Goal: Information Seeking & Learning: Learn about a topic

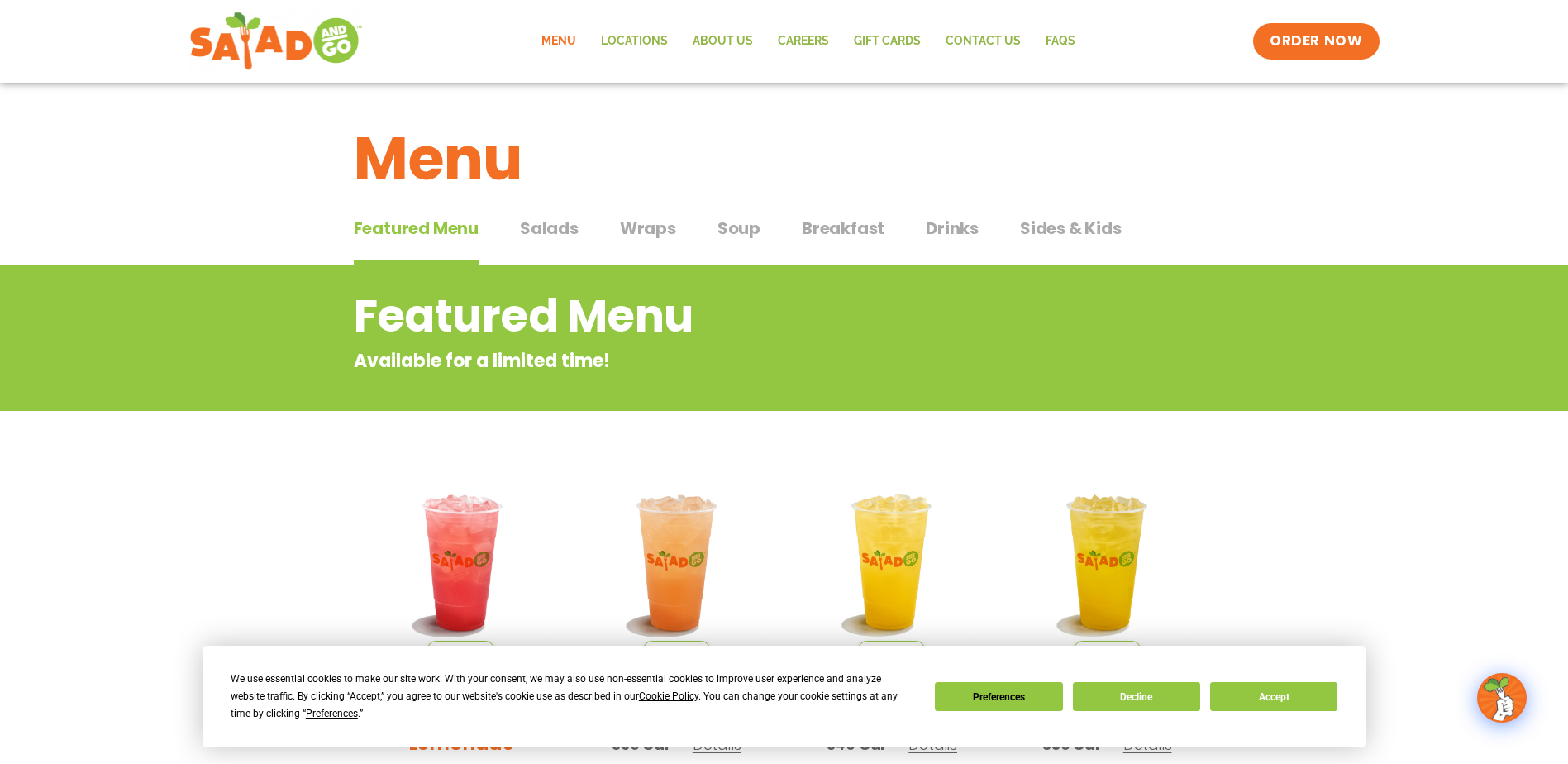
click at [825, 231] on span "Breakfast" at bounding box center [842, 228] width 83 height 25
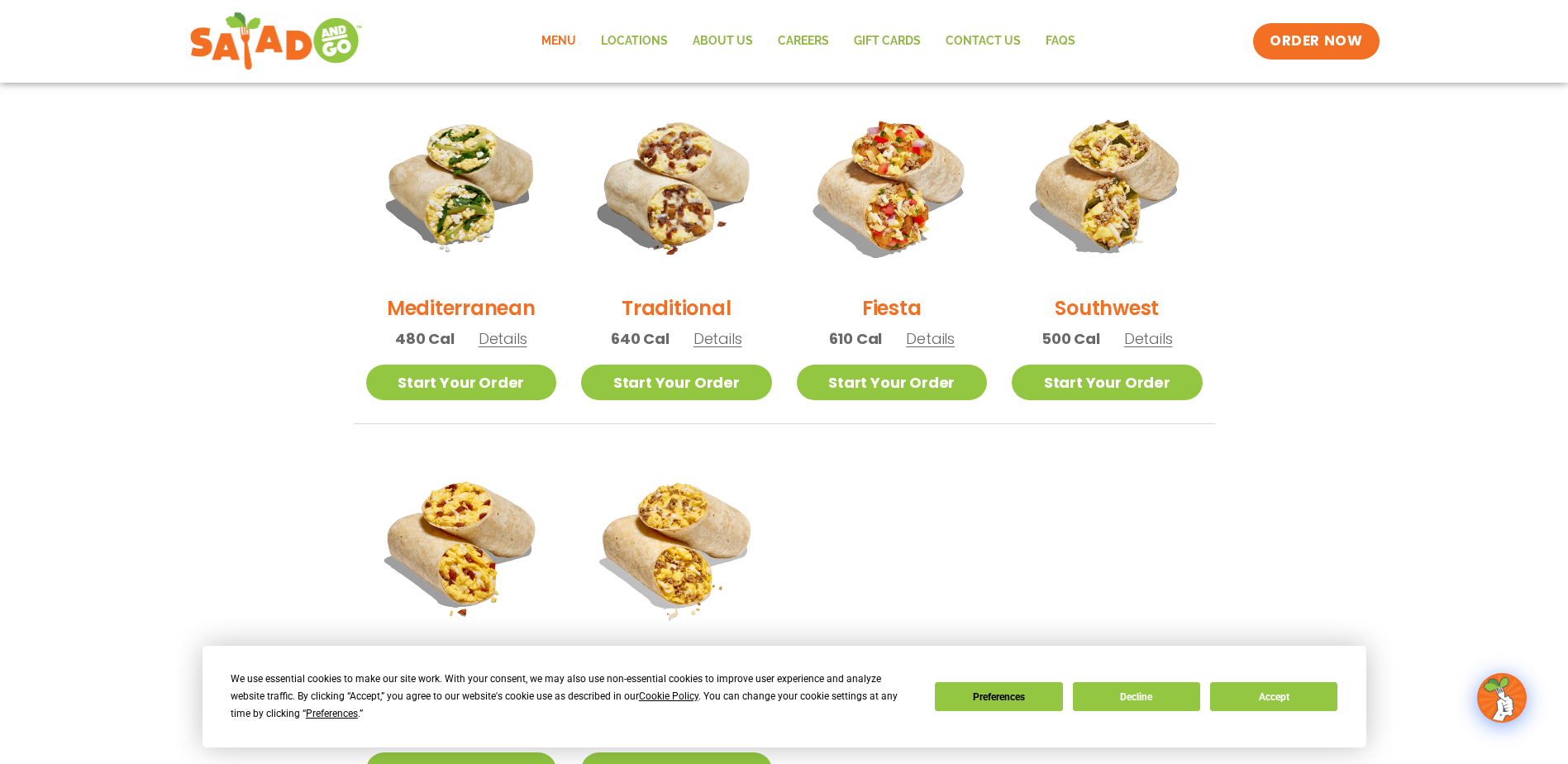
scroll to position [430, 0]
click at [691, 310] on h2 "Traditional" at bounding box center [675, 309] width 109 height 29
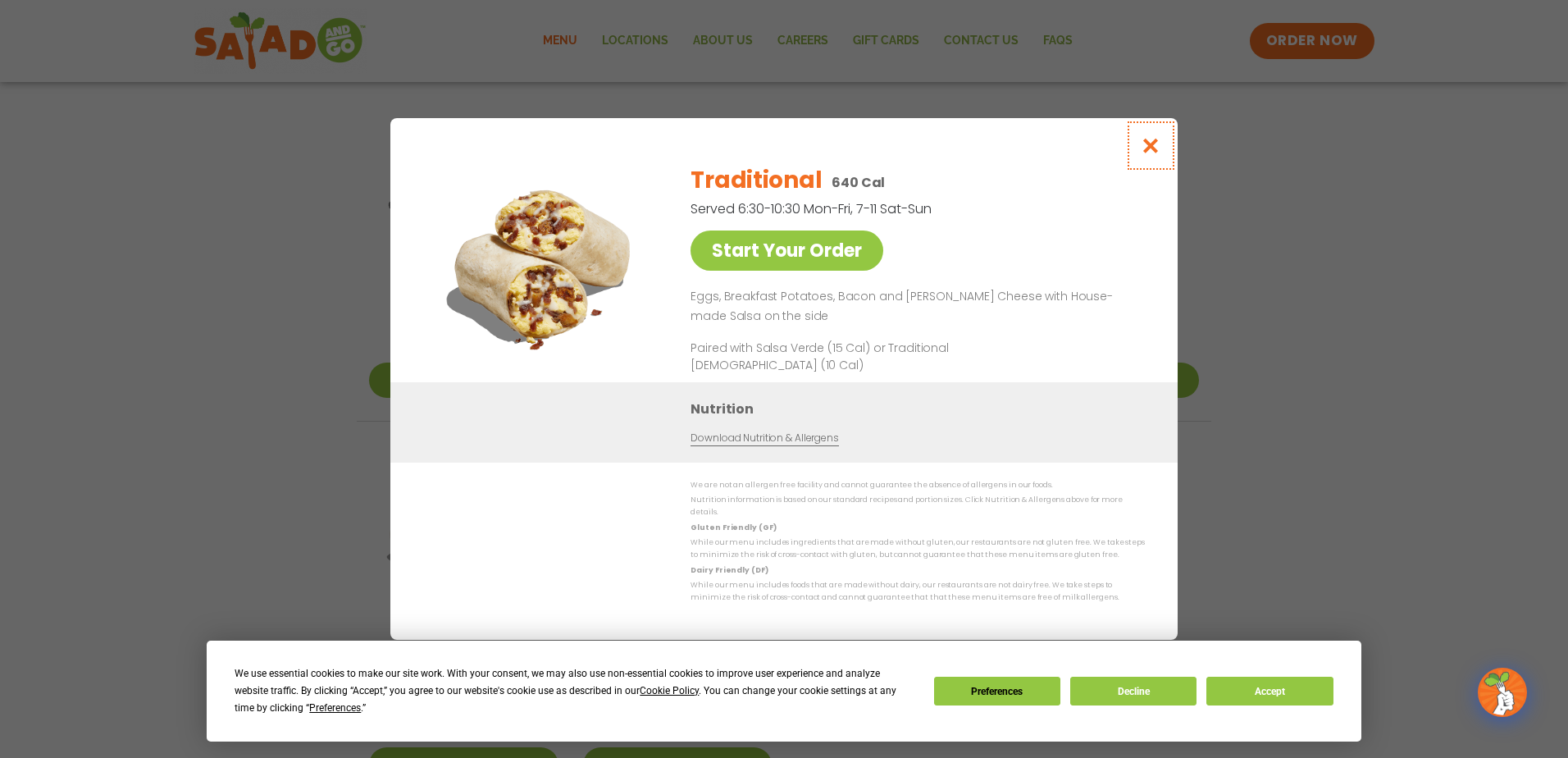
click at [1147, 149] on icon "Close modal" at bounding box center [1151, 146] width 20 height 18
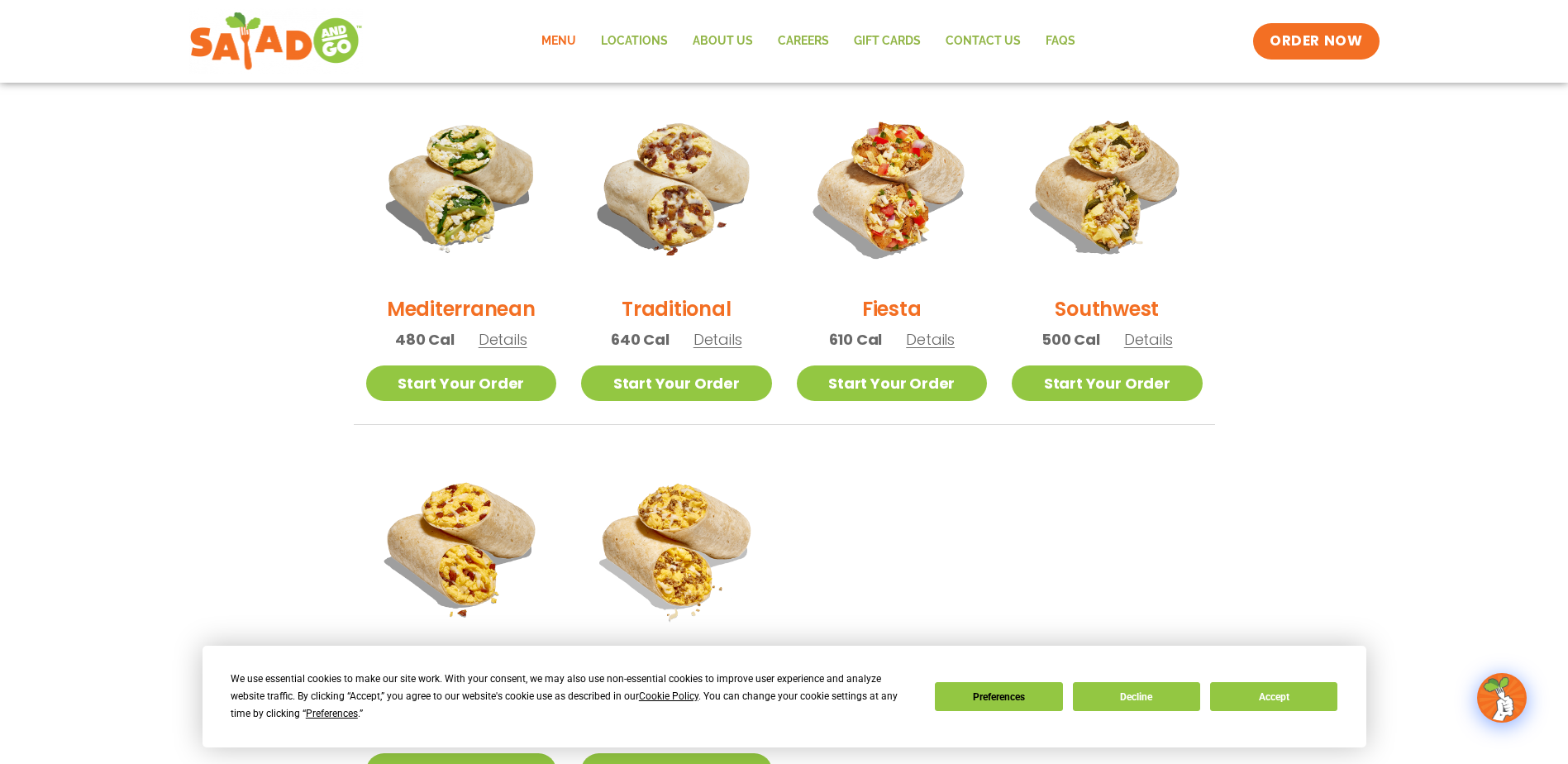
click at [439, 303] on h2 "Mediterranean" at bounding box center [461, 309] width 149 height 29
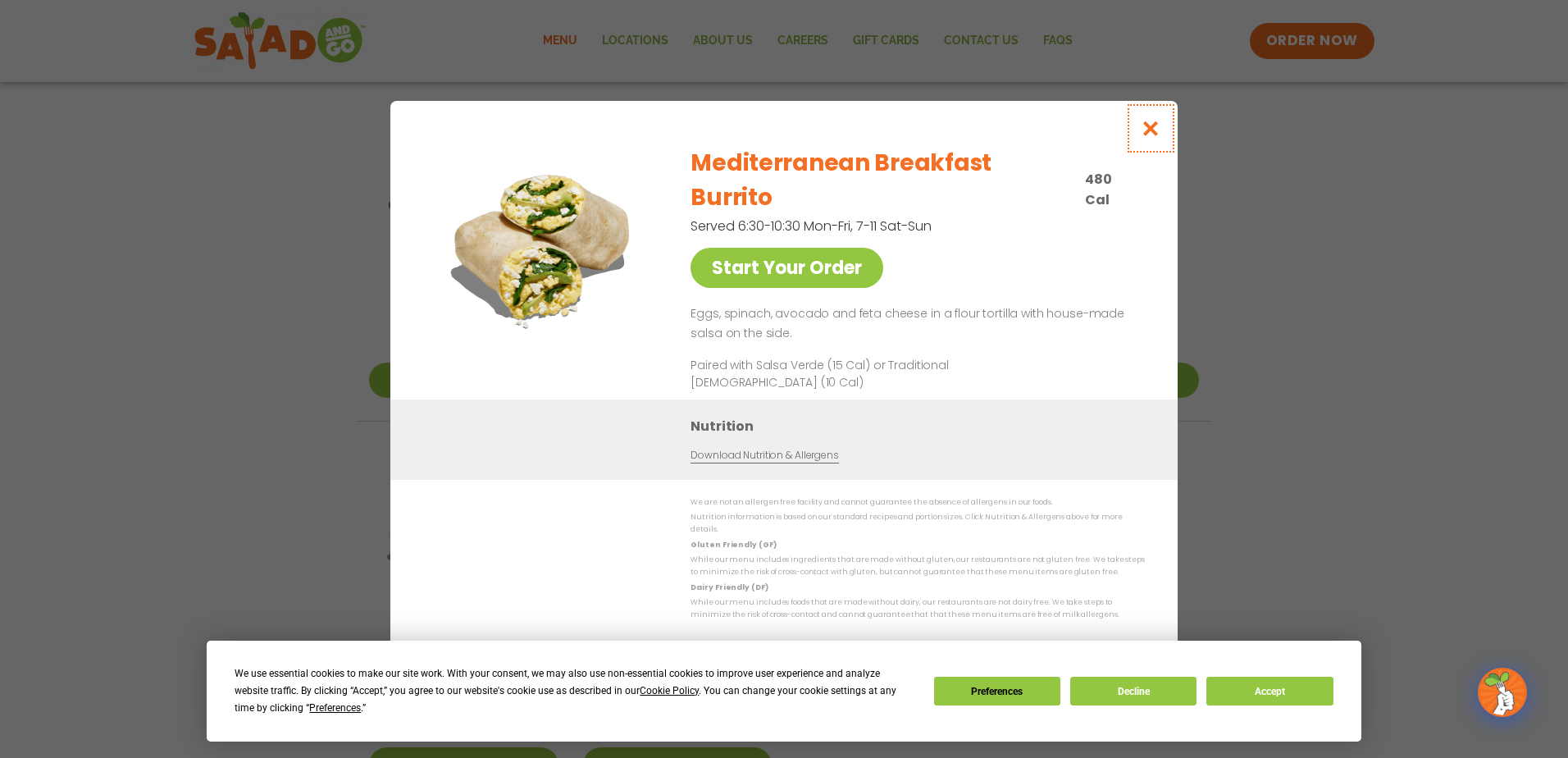
click at [1144, 137] on icon "Close modal" at bounding box center [1151, 129] width 20 height 18
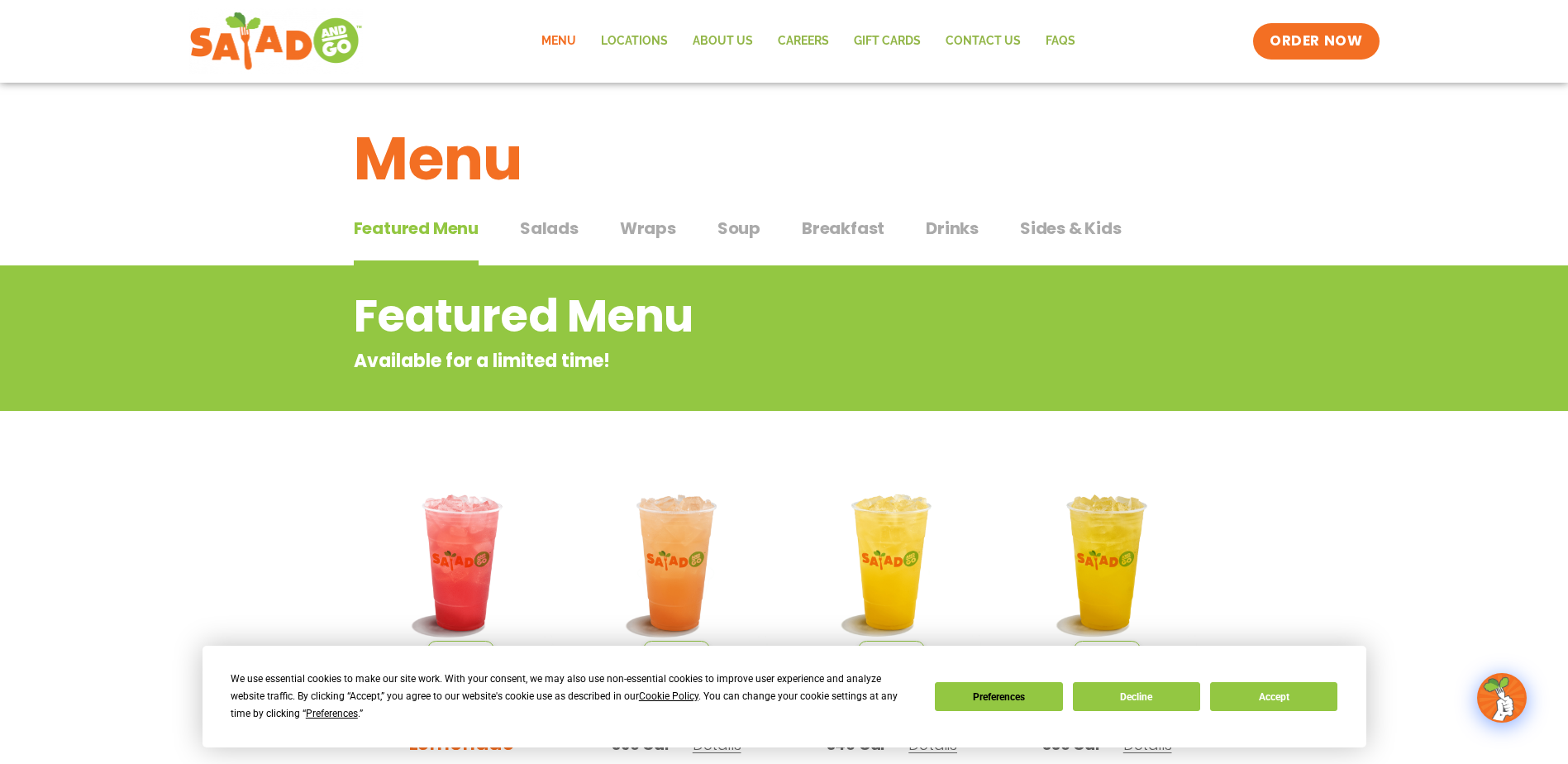
click at [837, 223] on span "Breakfast" at bounding box center [842, 228] width 83 height 25
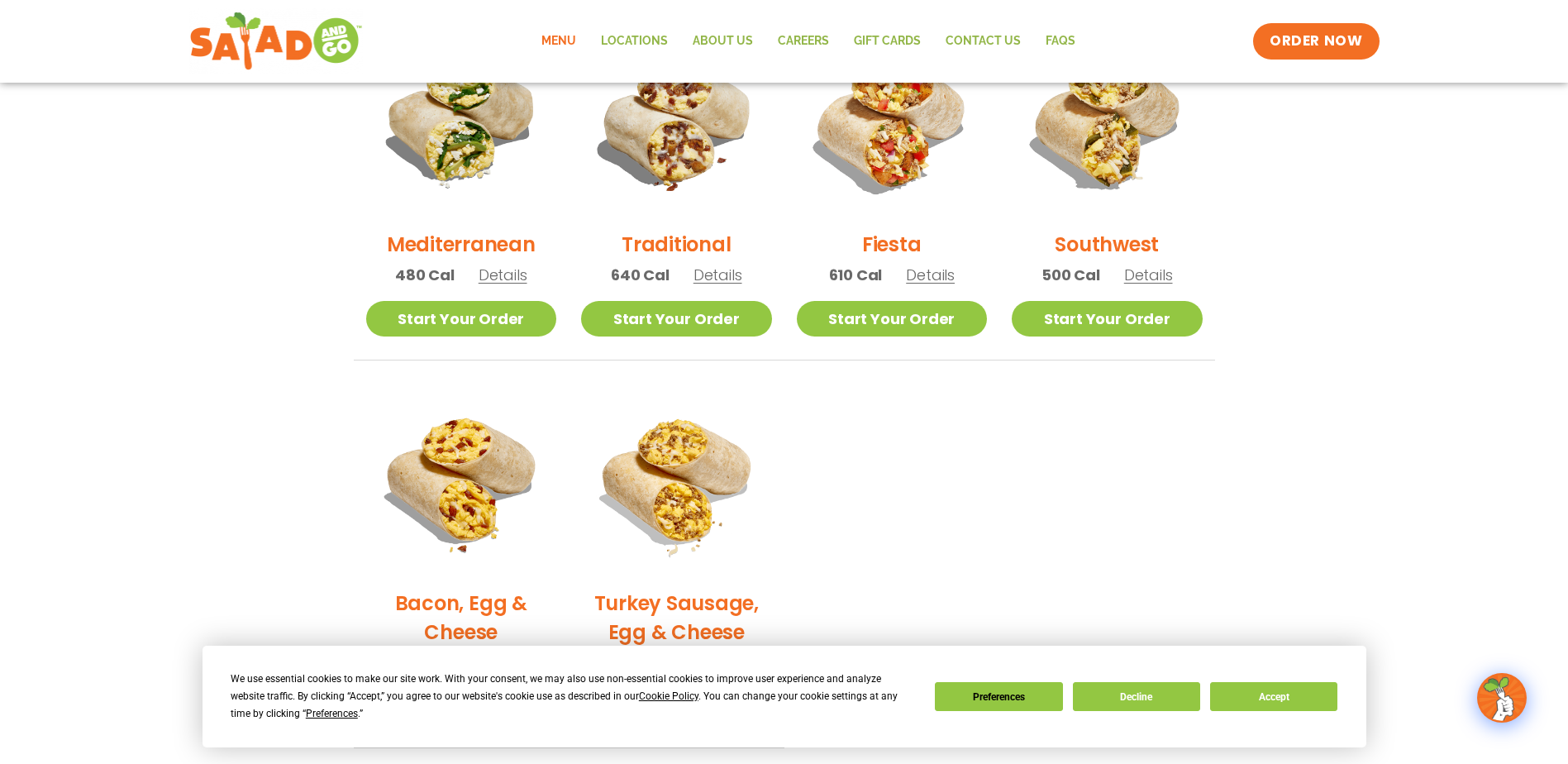
scroll to position [496, 0]
click at [1250, 695] on button "Accept" at bounding box center [1273, 696] width 127 height 29
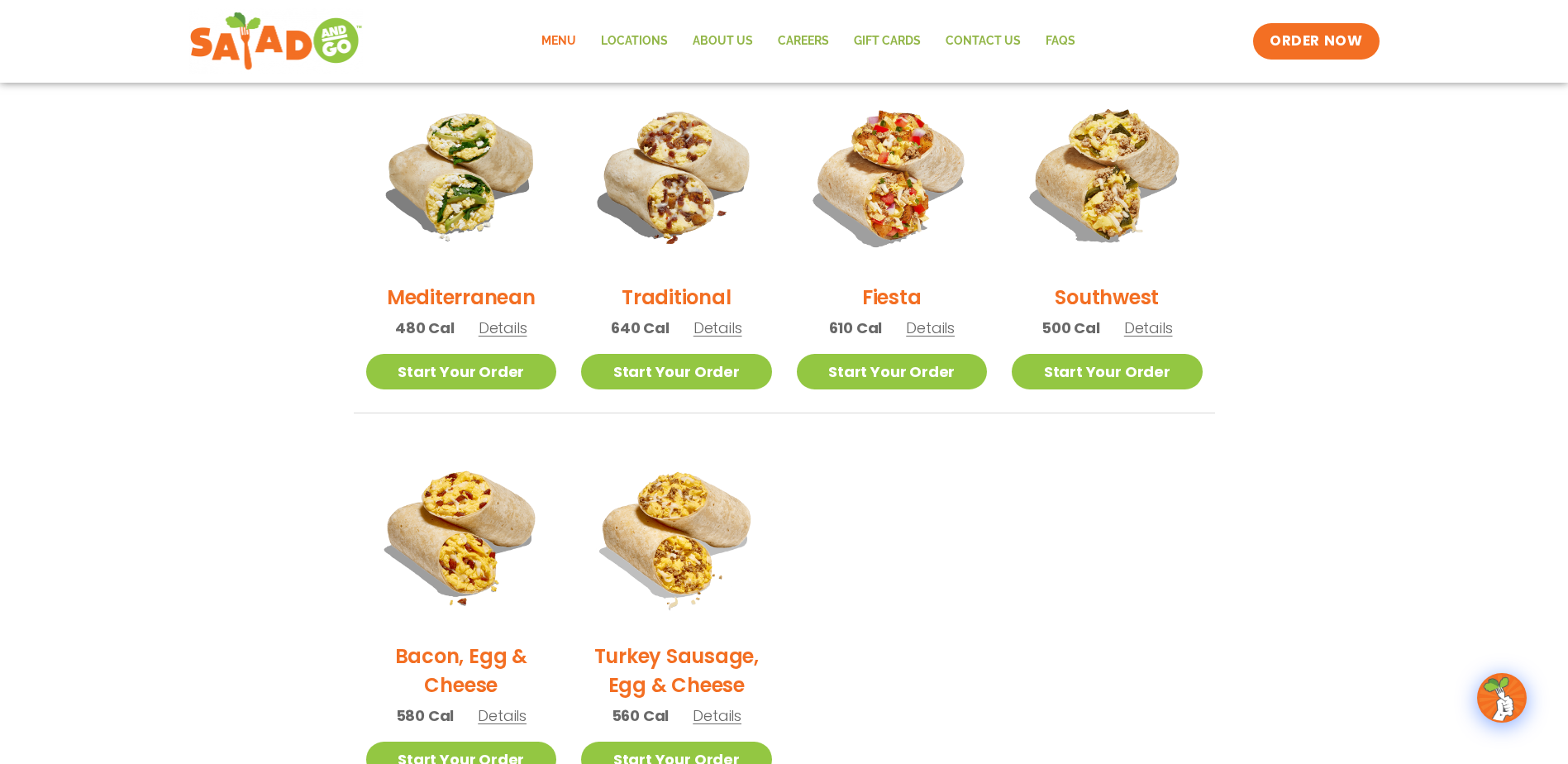
scroll to position [414, 0]
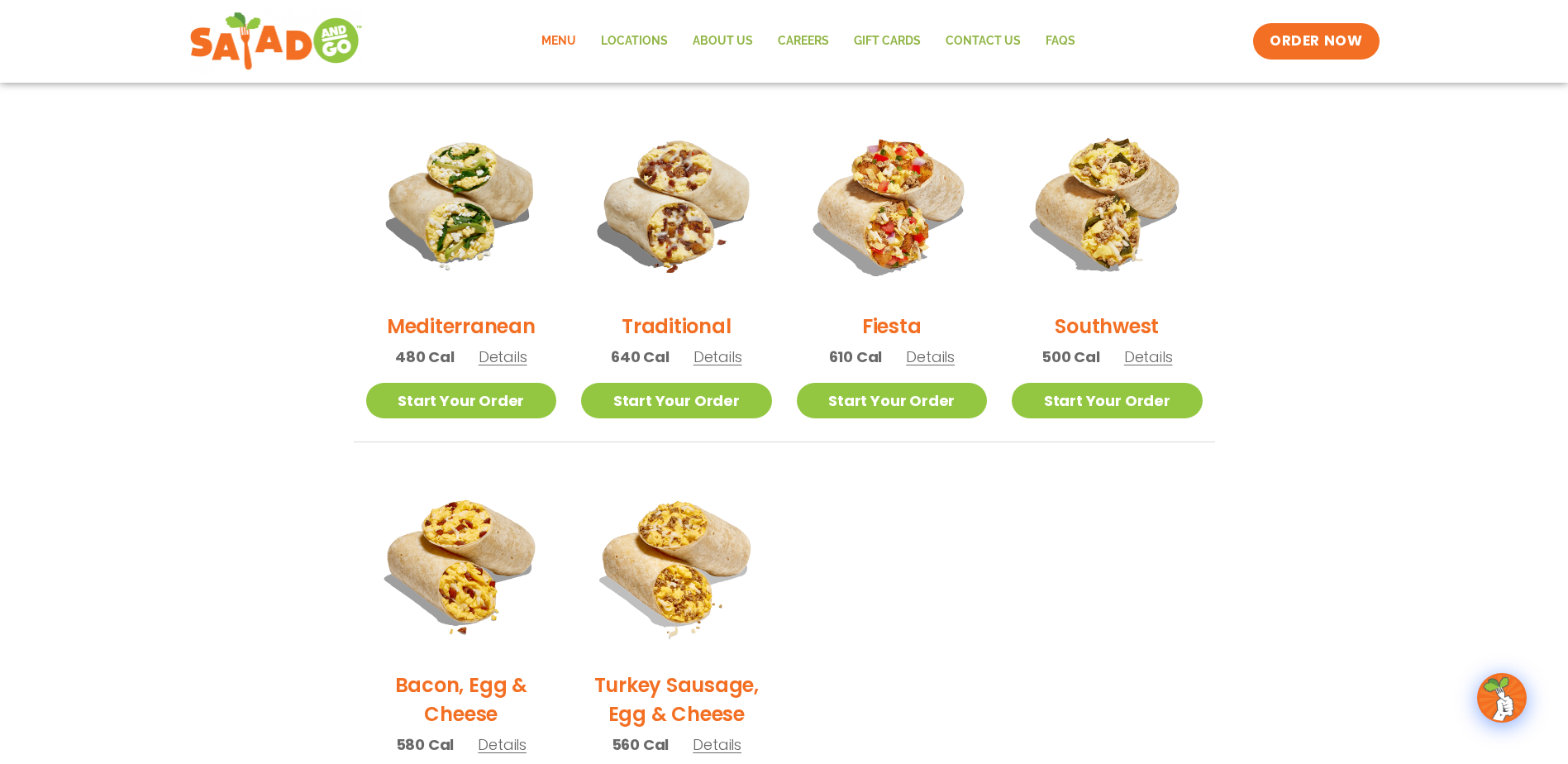
click at [662, 324] on h2 "Traditional" at bounding box center [675, 326] width 109 height 29
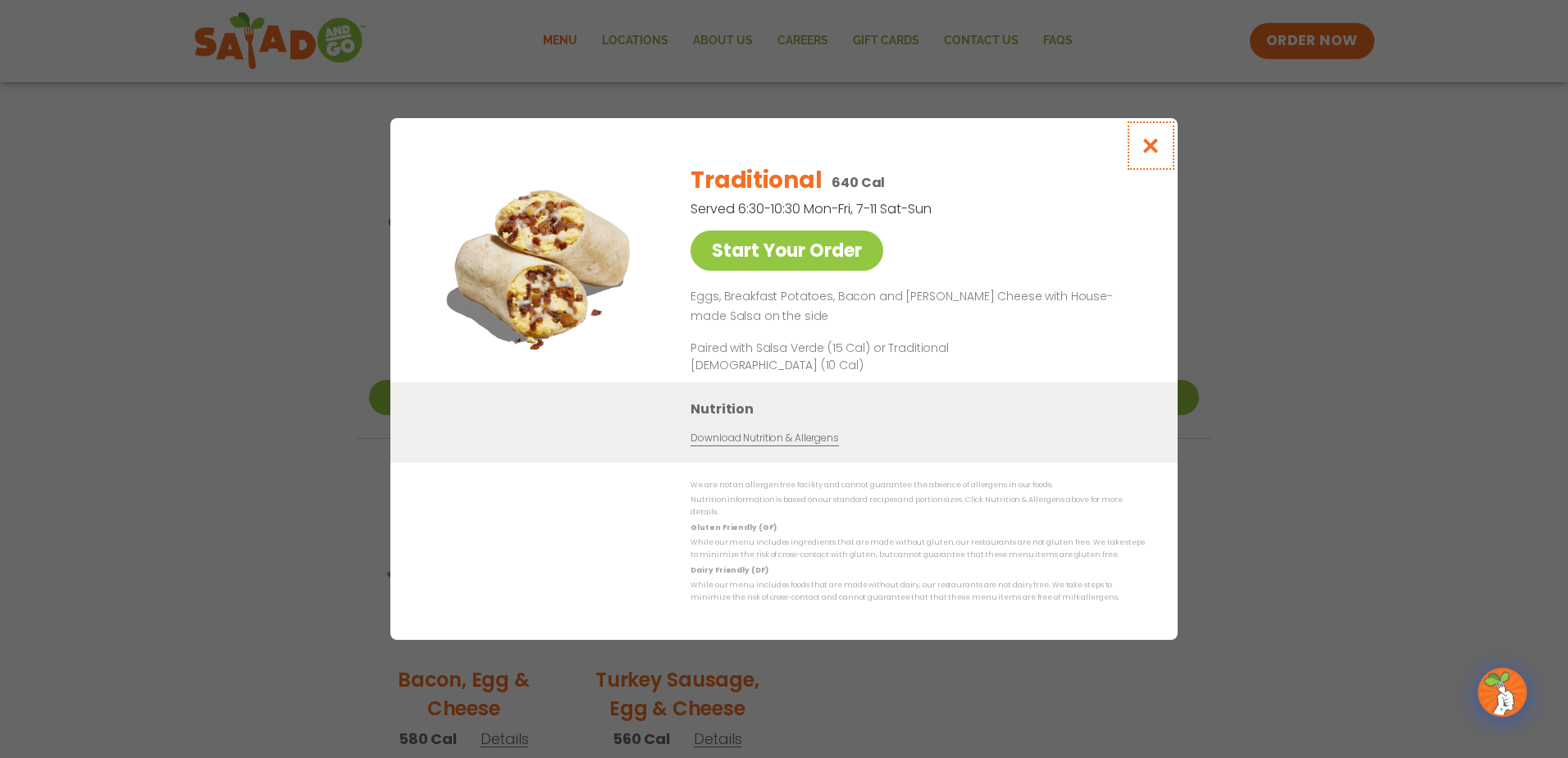
click at [1152, 149] on icon "Close modal" at bounding box center [1151, 146] width 20 height 18
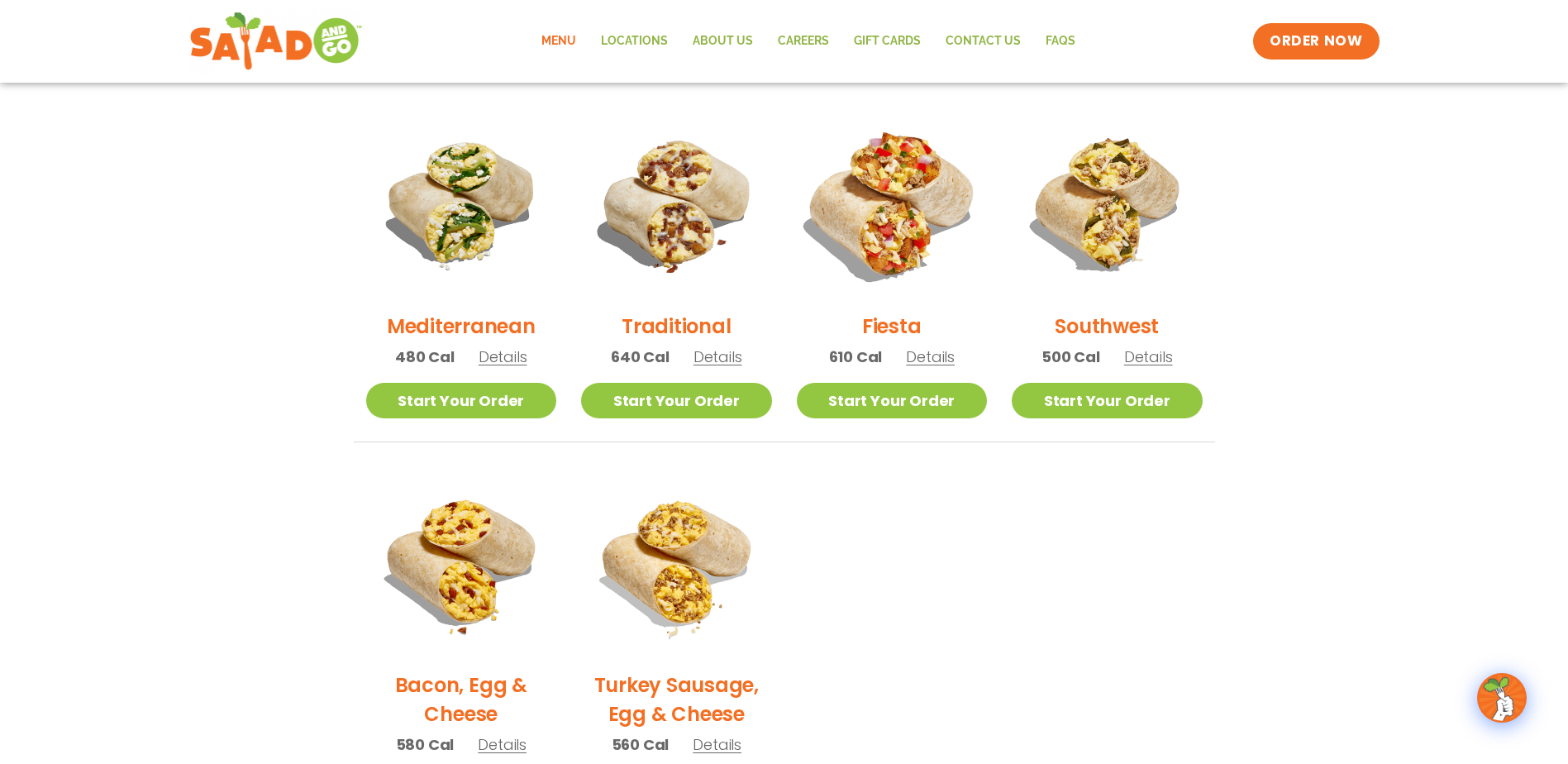
click at [881, 194] on img at bounding box center [891, 203] width 224 height 224
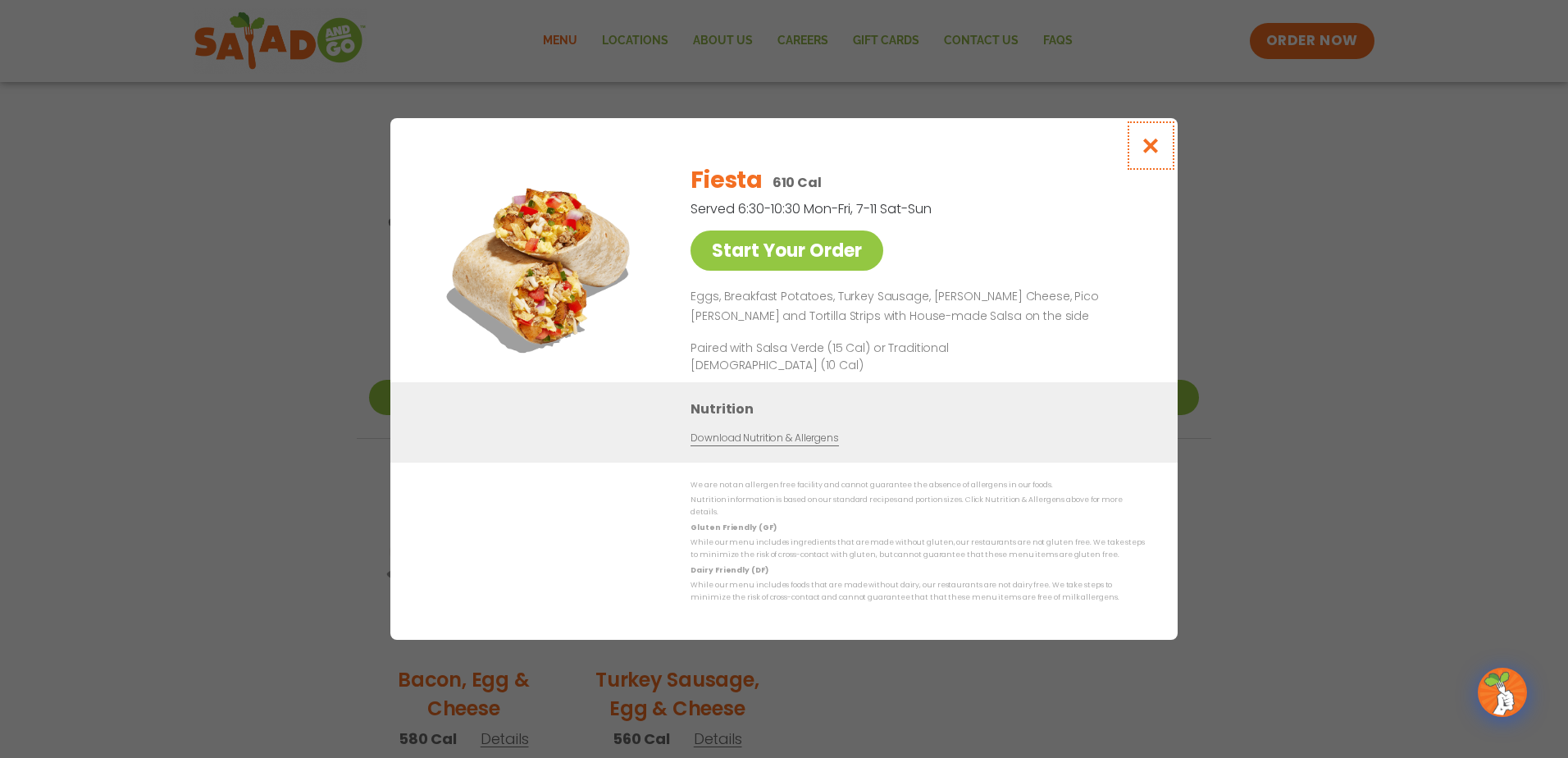
click at [1150, 147] on icon "Close modal" at bounding box center [1151, 146] width 20 height 18
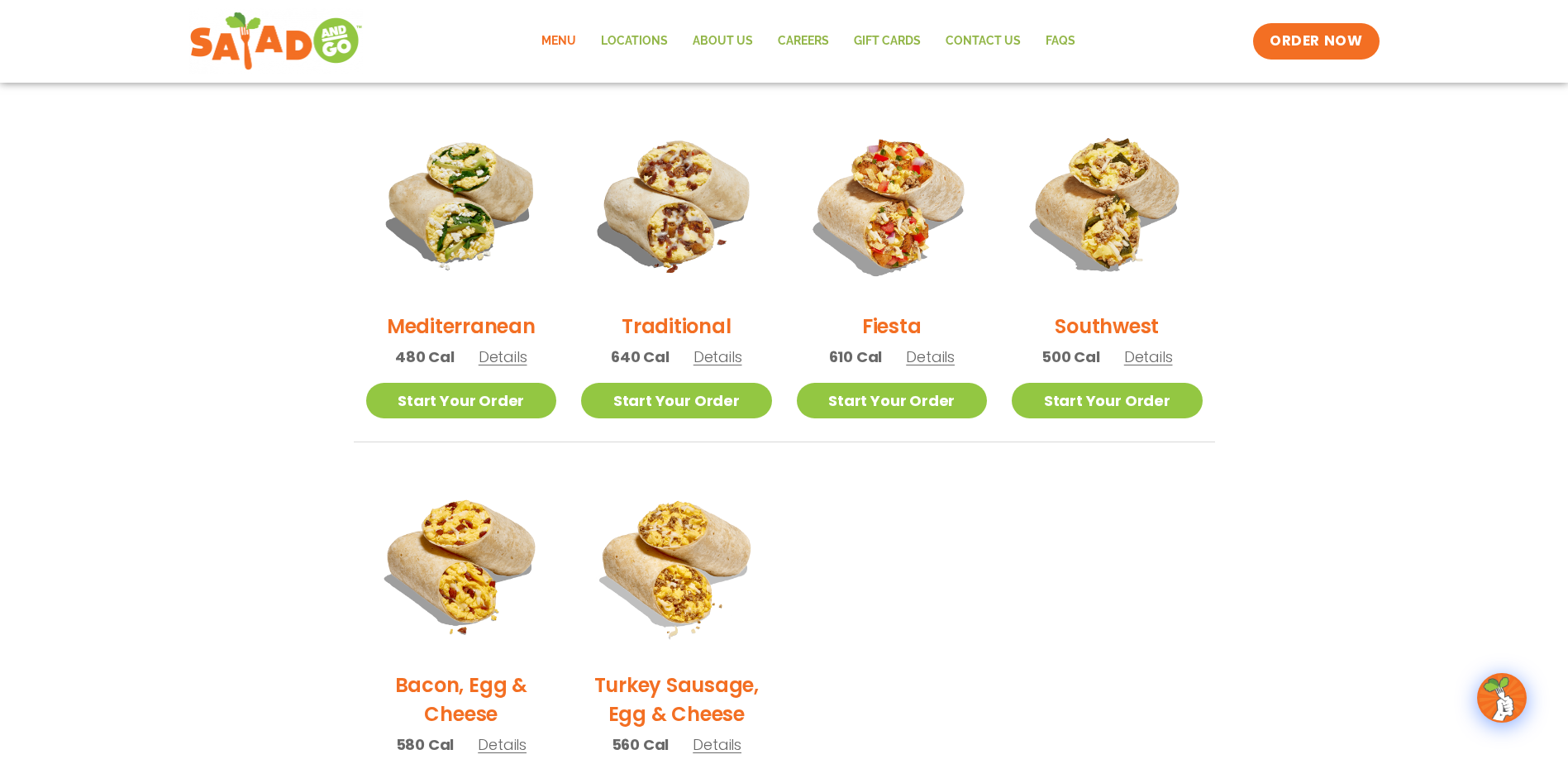
click at [1121, 319] on h2 "Southwest" at bounding box center [1106, 326] width 104 height 29
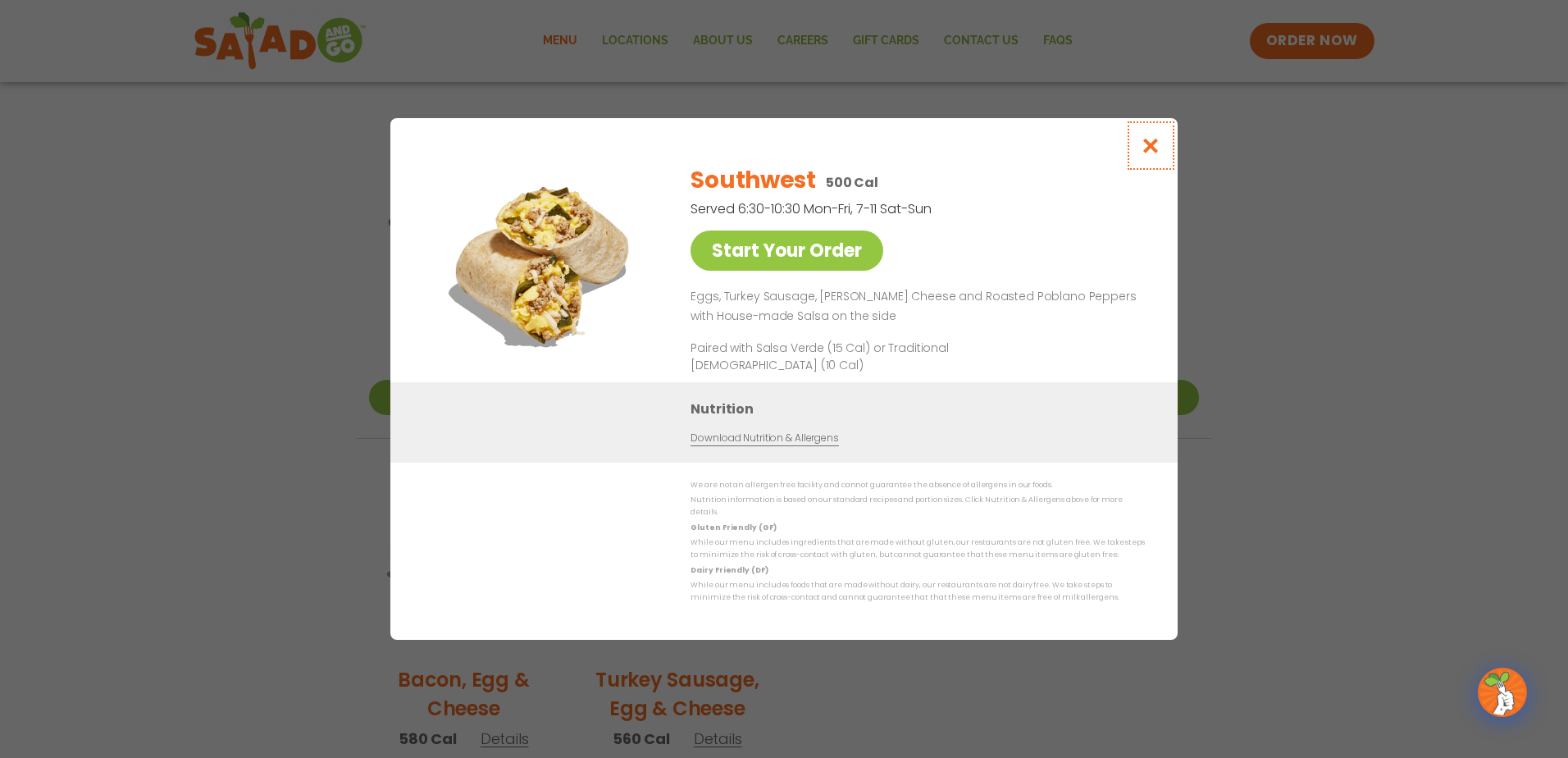
click at [1146, 148] on icon "Close modal" at bounding box center [1151, 146] width 20 height 18
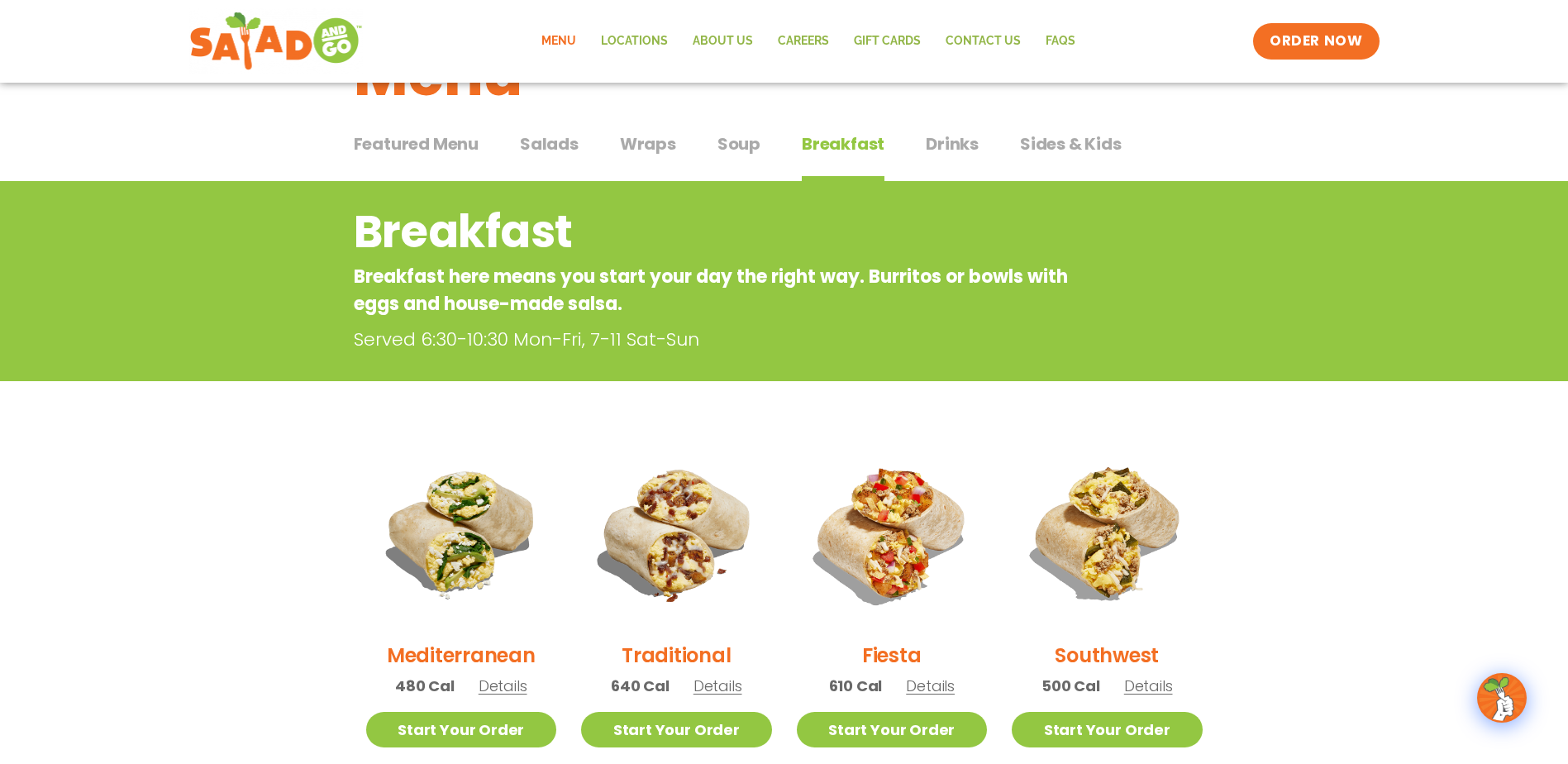
scroll to position [83, 0]
